Goal: Transaction & Acquisition: Purchase product/service

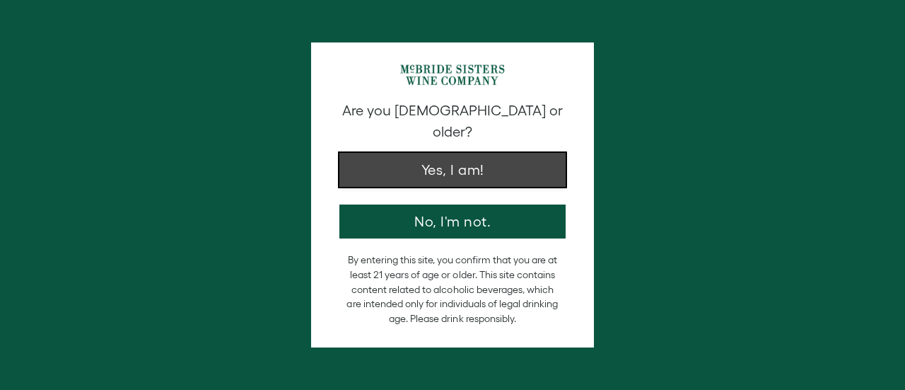
click at [412, 163] on button "Yes, I am!" at bounding box center [452, 170] width 226 height 34
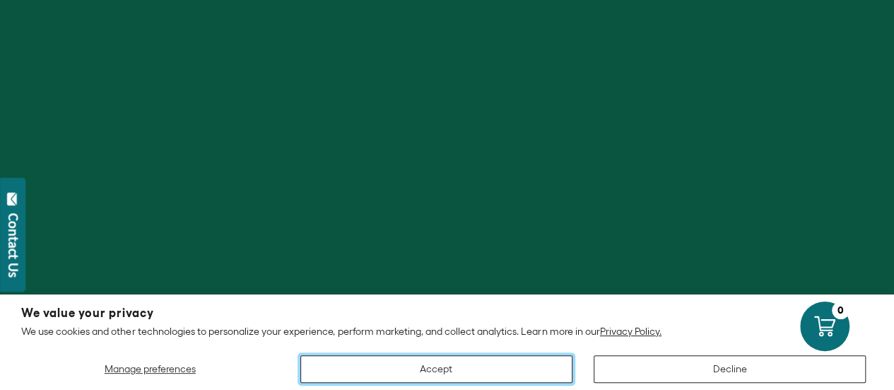
drag, startPoint x: 452, startPoint y: 380, endPoint x: 433, endPoint y: 353, distance: 33.4
click at [452, 379] on button "Accept" at bounding box center [436, 369] width 272 height 28
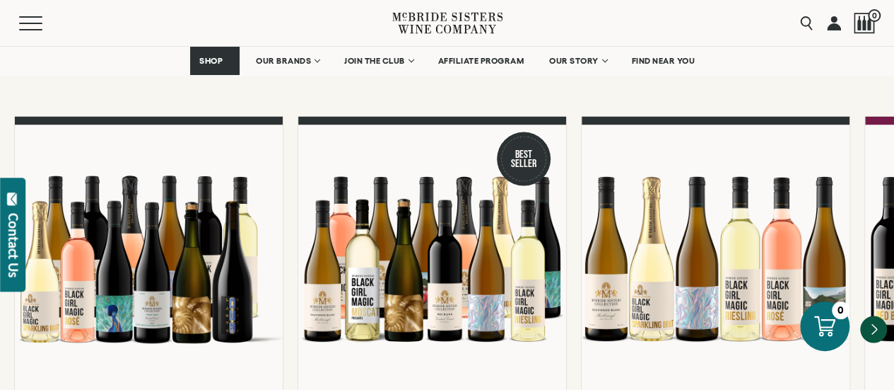
scroll to position [1319, 0]
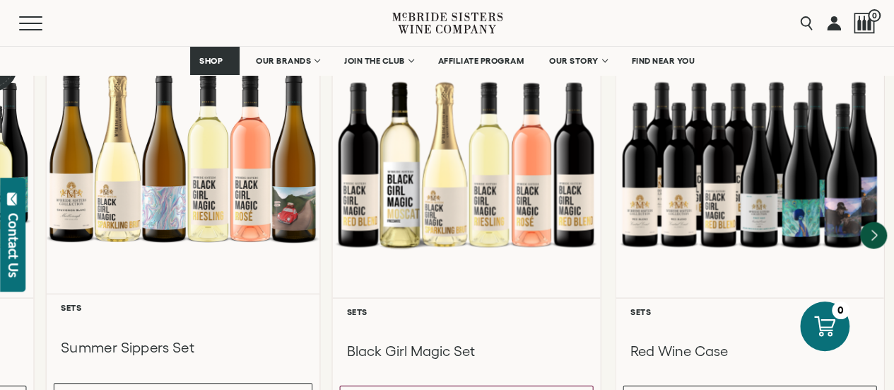
click at [108, 180] on div at bounding box center [184, 157] width 274 height 272
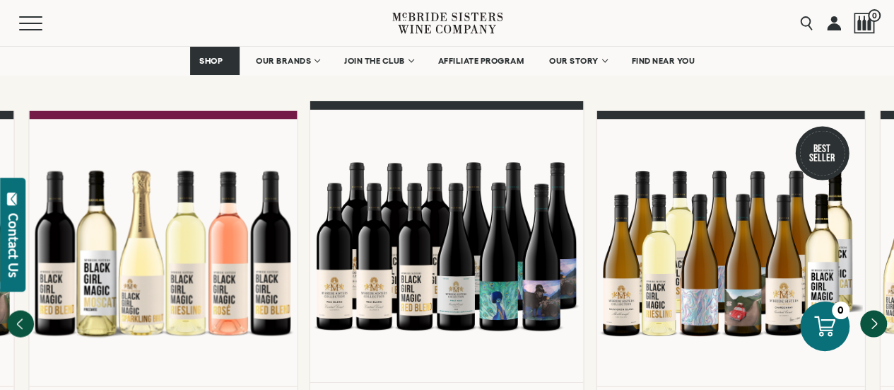
scroll to position [1225, 0]
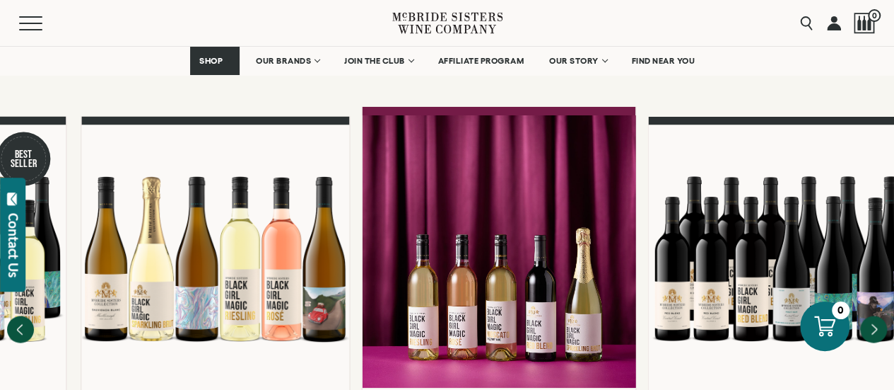
click at [619, 211] on div at bounding box center [500, 251] width 274 height 272
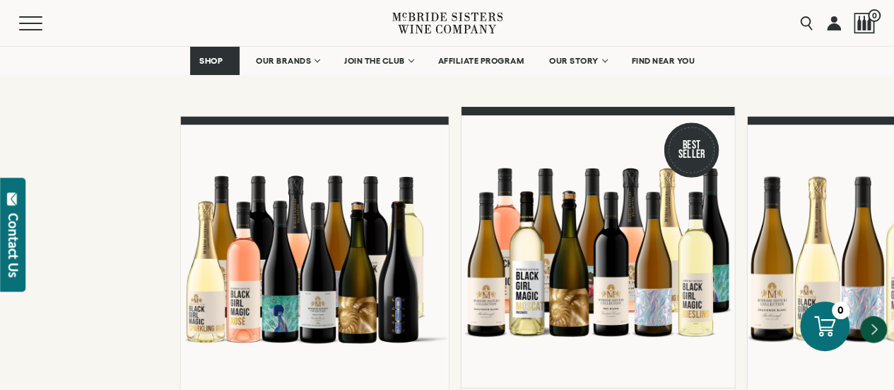
click at [665, 228] on div at bounding box center [599, 251] width 274 height 272
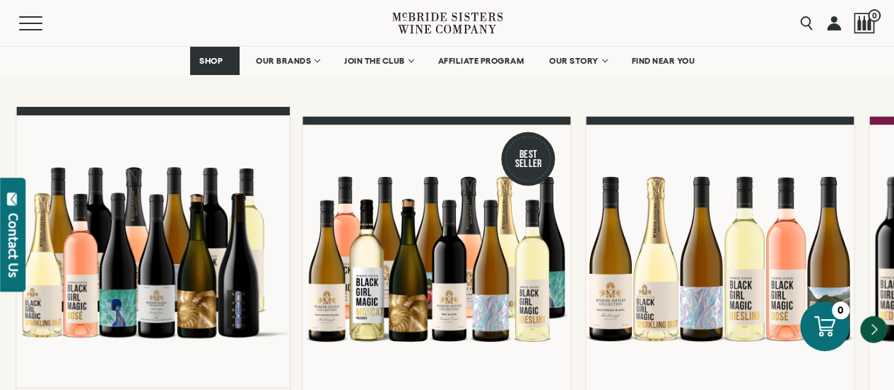
click at [627, 239] on div "**********" at bounding box center [444, 315] width 894 height 399
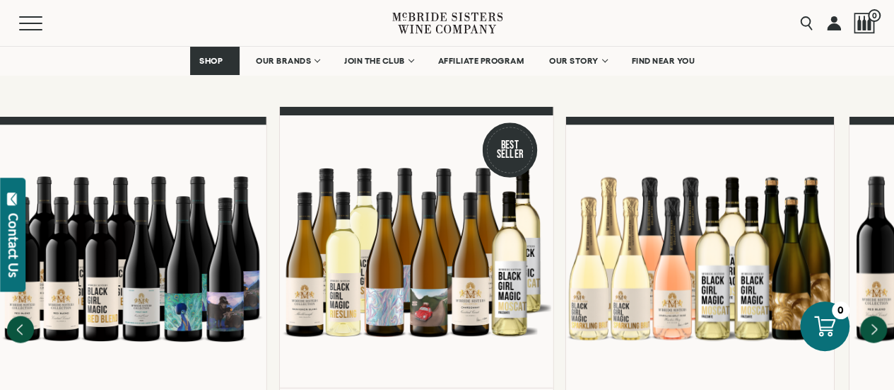
click at [279, 203] on div at bounding box center [416, 251] width 274 height 272
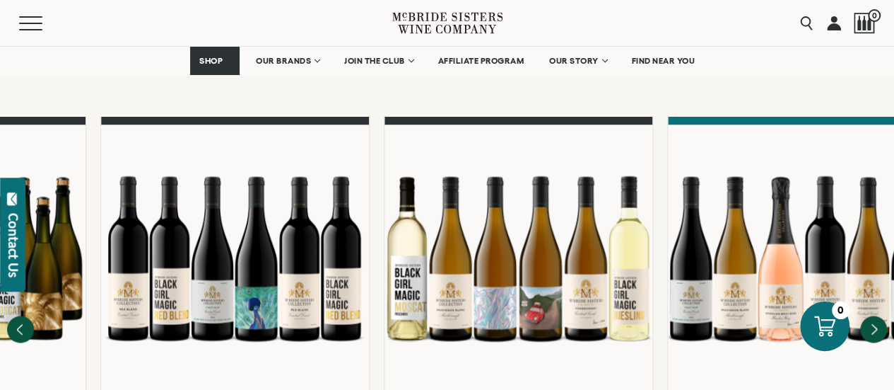
click at [384, 197] on link "**********" at bounding box center [518, 315] width 269 height 399
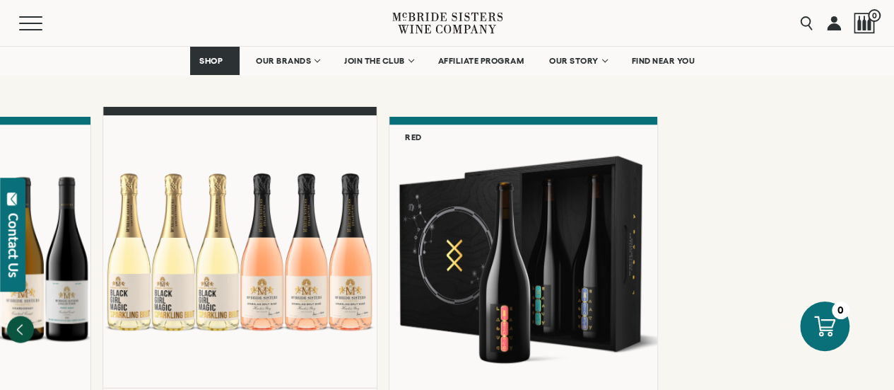
click at [122, 189] on div at bounding box center [240, 251] width 274 height 272
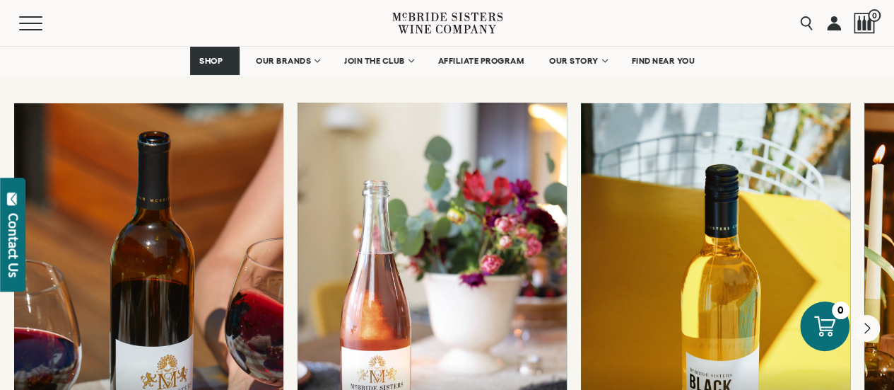
scroll to position [2545, 0]
